Goal: Register for event/course

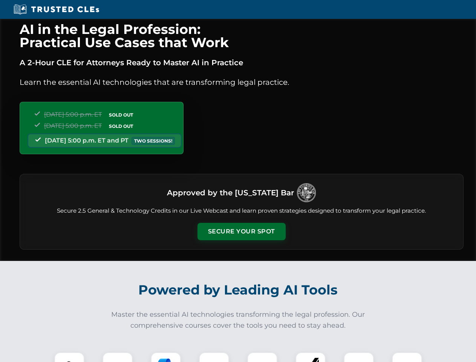
click at [241, 232] on button "Secure Your Spot" at bounding box center [242, 231] width 88 height 17
click at [69, 357] on img at bounding box center [69, 367] width 22 height 22
click at [118, 357] on div at bounding box center [118, 367] width 30 height 30
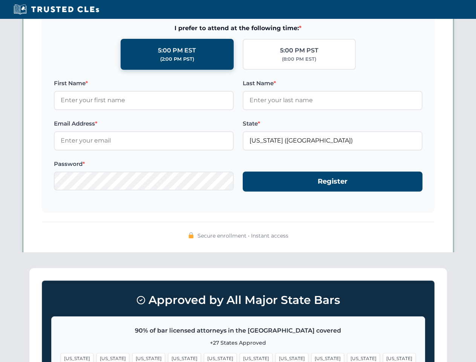
click at [347, 357] on span "[US_STATE]" at bounding box center [363, 358] width 33 height 11
